Goal: Transaction & Acquisition: Purchase product/service

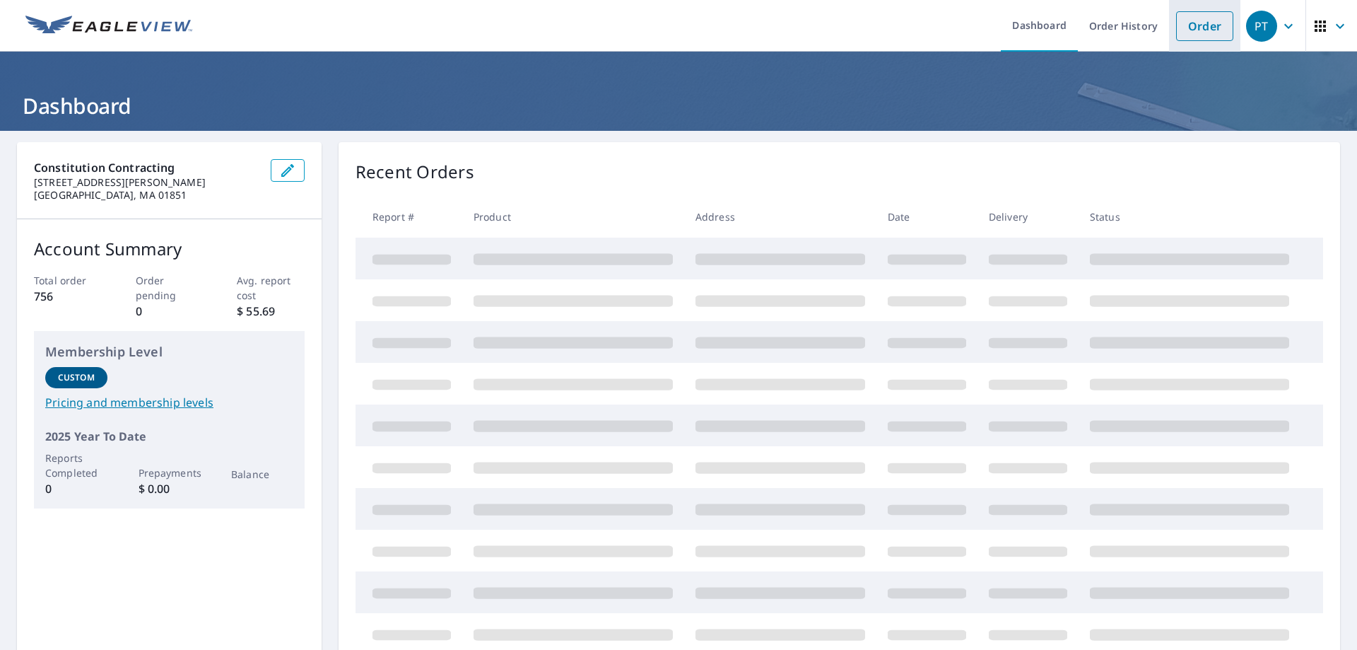
click at [1195, 30] on link "Order" at bounding box center [1204, 26] width 57 height 30
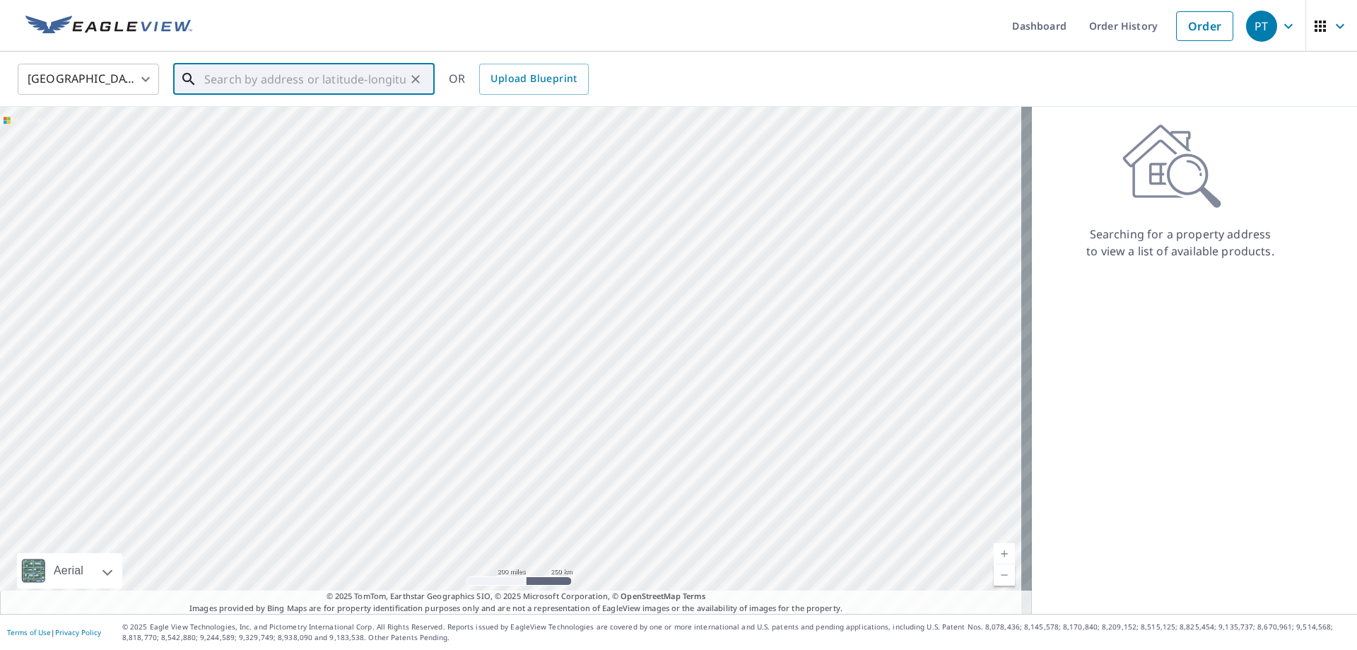
click at [211, 83] on input "text" at bounding box center [304, 79] width 201 height 40
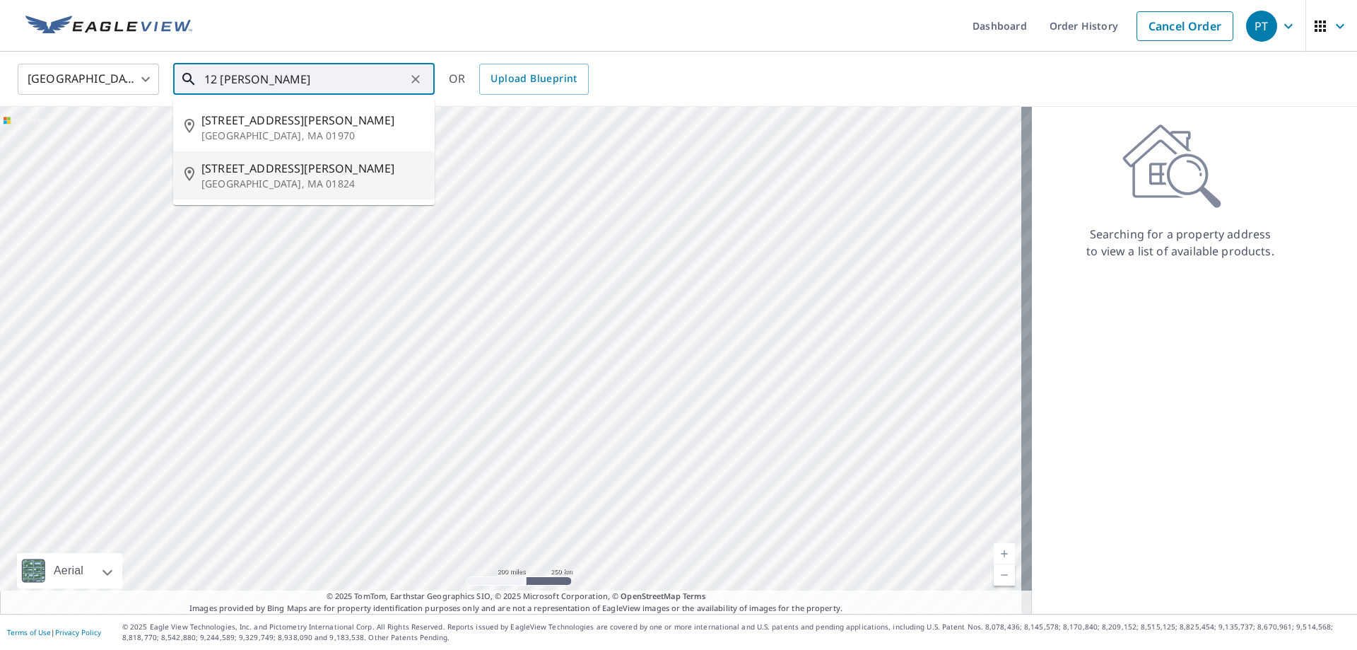
click at [275, 181] on p "[GEOGRAPHIC_DATA], MA 01824" at bounding box center [312, 184] width 222 height 14
type input "[STREET_ADDRESS][PERSON_NAME]"
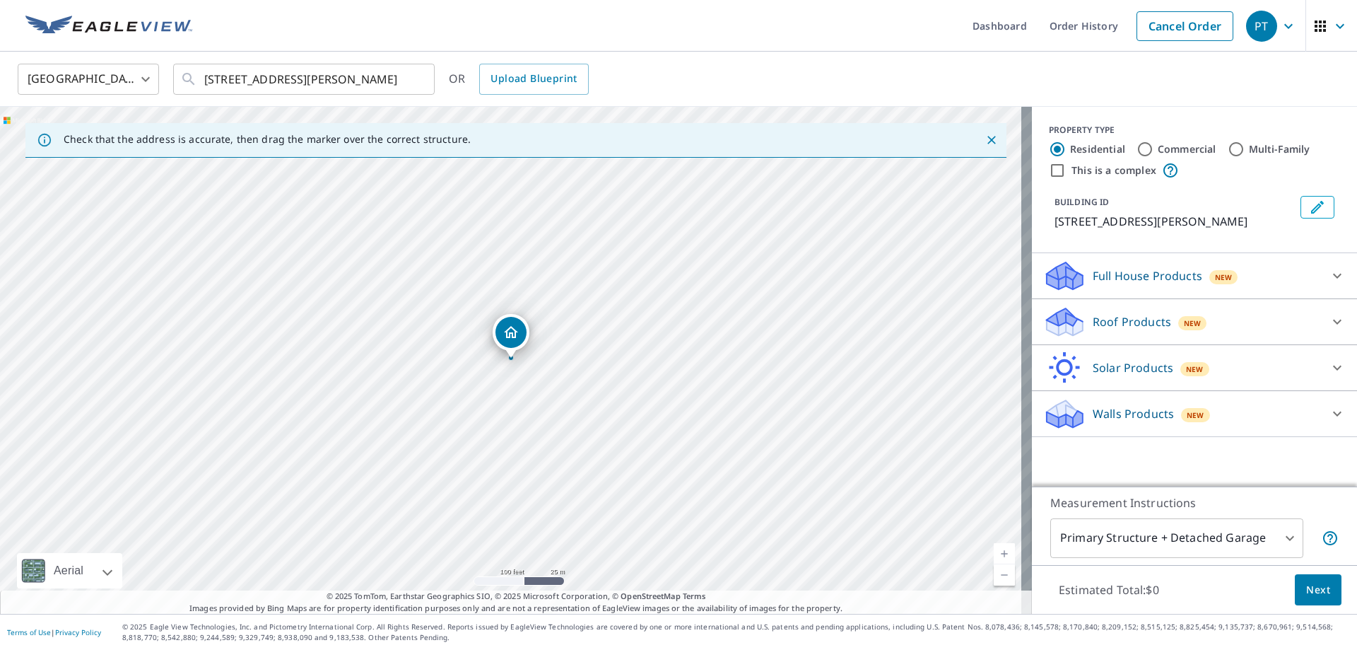
click at [1060, 325] on icon at bounding box center [1060, 327] width 26 height 16
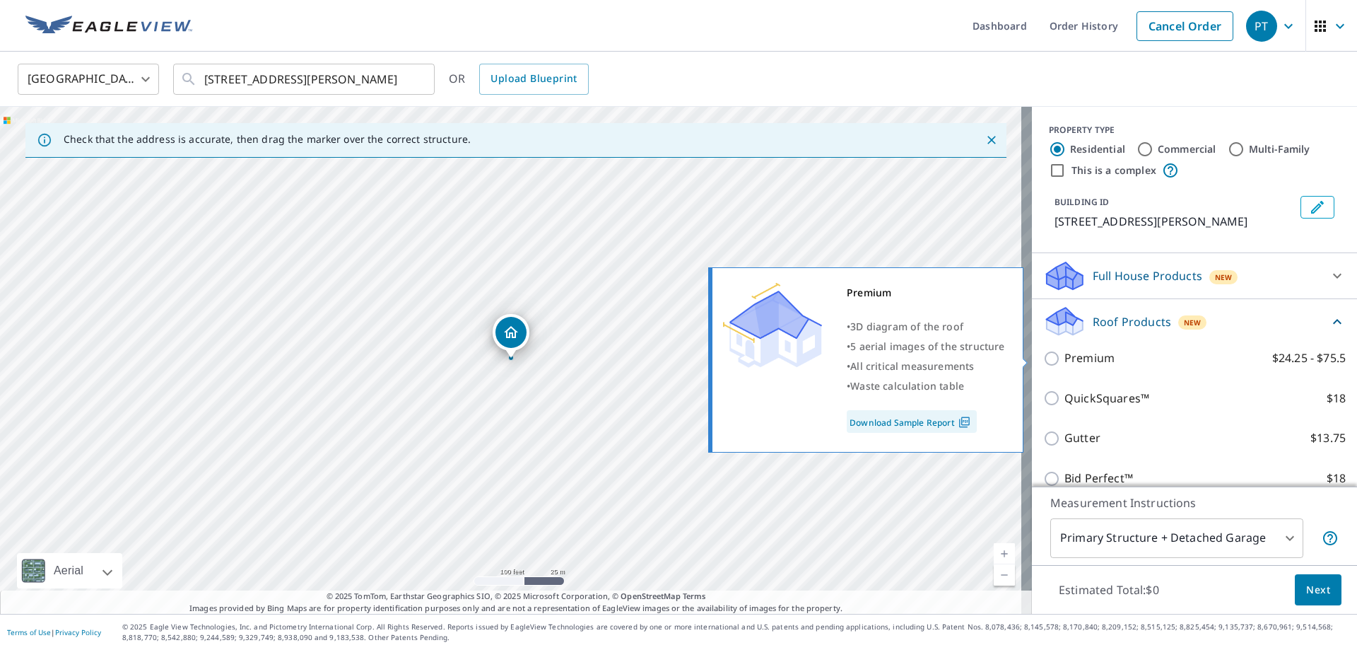
click at [1064, 360] on p "Premium" at bounding box center [1089, 358] width 50 height 18
click at [1064, 360] on input "Premium $24.25 - $75.5" at bounding box center [1053, 358] width 21 height 17
checkbox input "true"
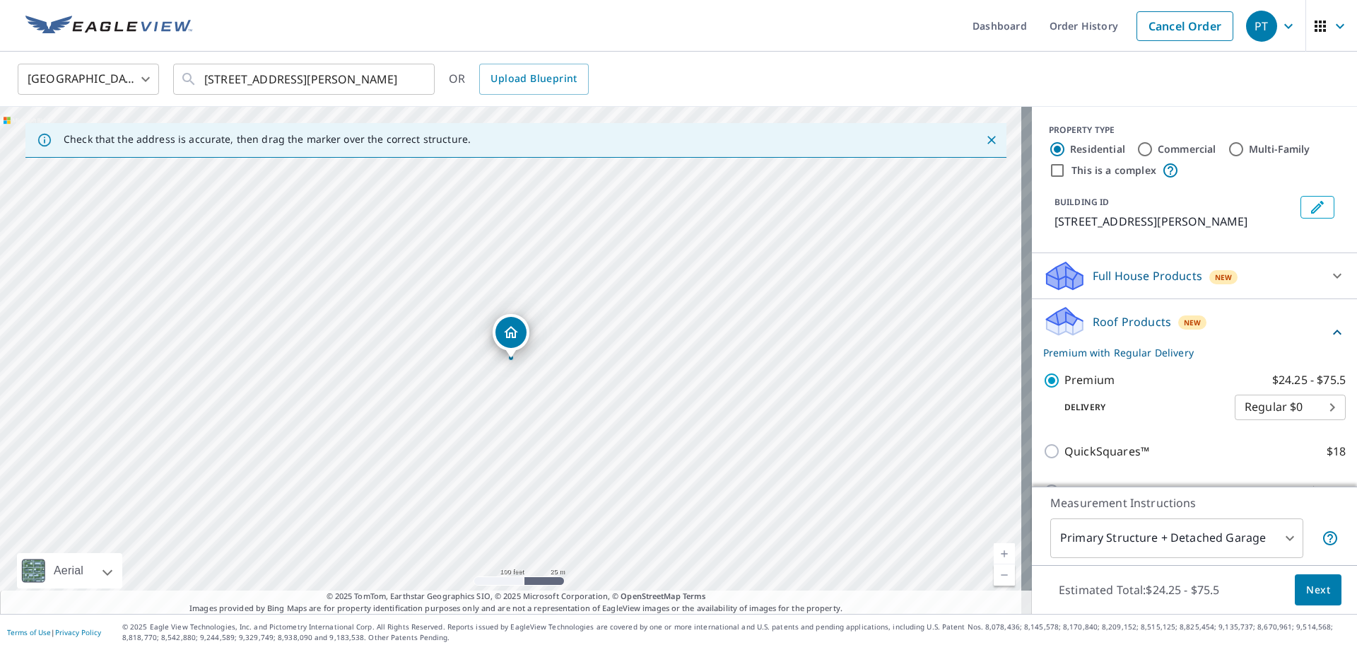
click at [1309, 578] on button "Next" at bounding box center [1318, 590] width 47 height 32
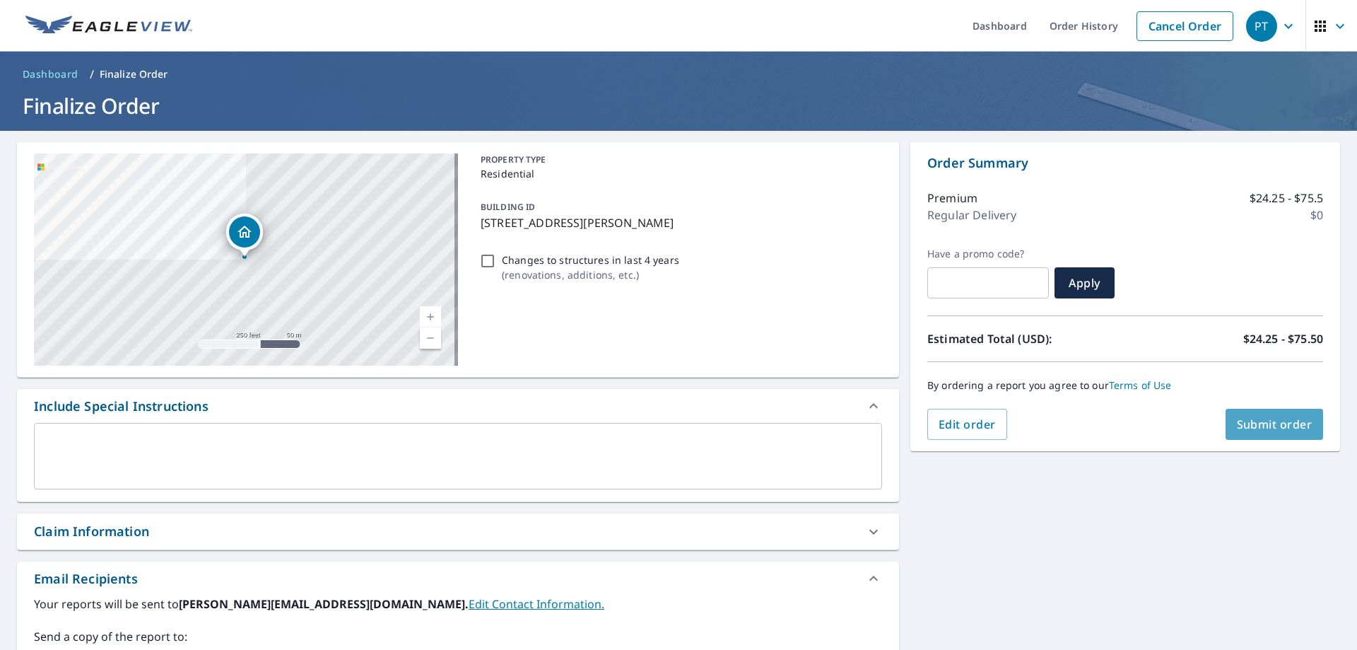
click at [1269, 423] on span "Submit order" at bounding box center [1275, 424] width 76 height 16
